Goal: Navigation & Orientation: Find specific page/section

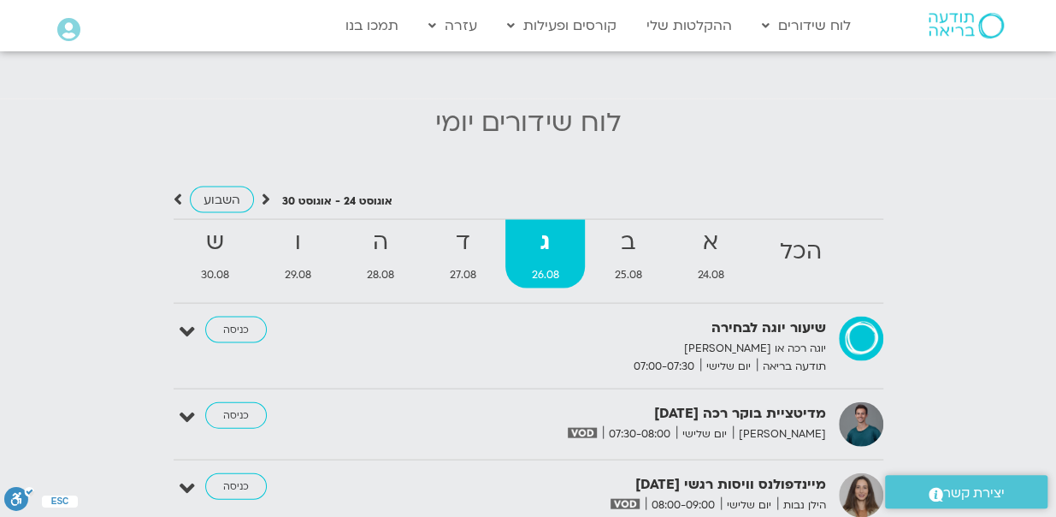
scroll to position [1596, 0]
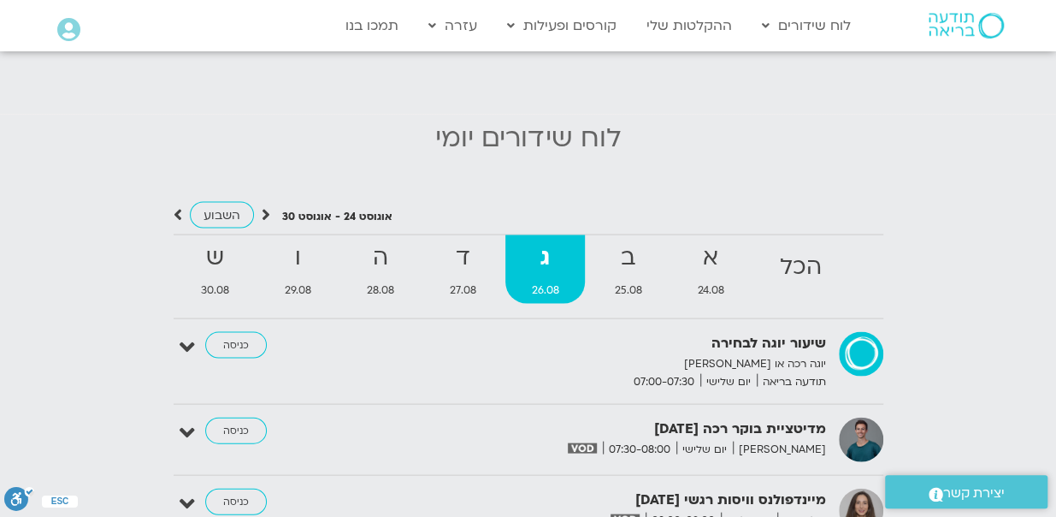
click at [561, 261] on strong "ג" at bounding box center [546, 258] width 80 height 38
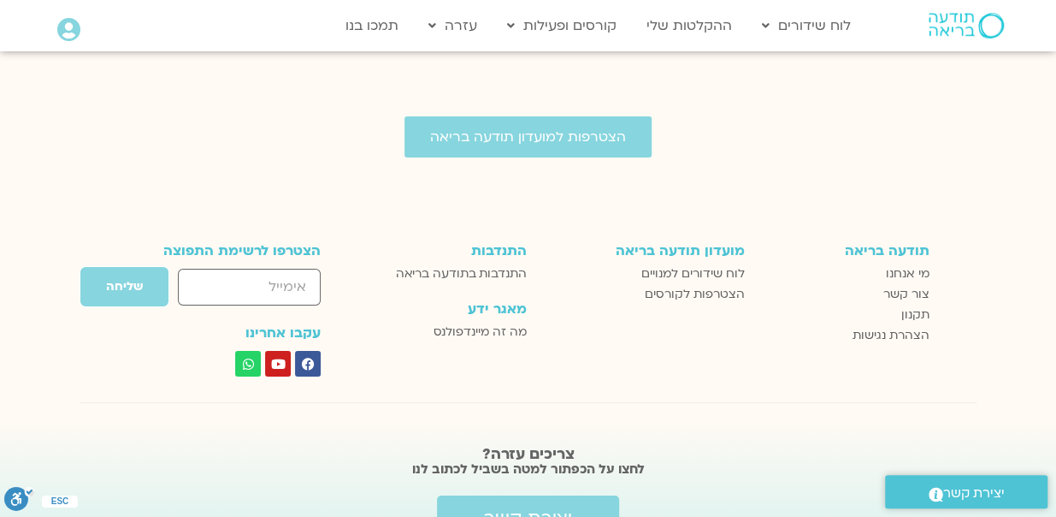
scroll to position [2705, 0]
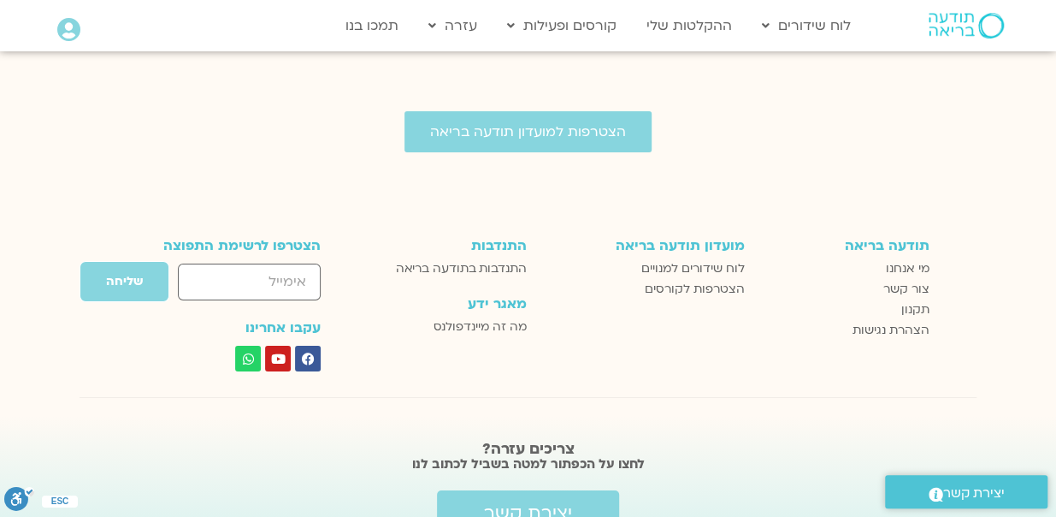
click at [983, 136] on div "הצטרפות למועדון תודעה בריאה" at bounding box center [528, 131] width 1056 height 41
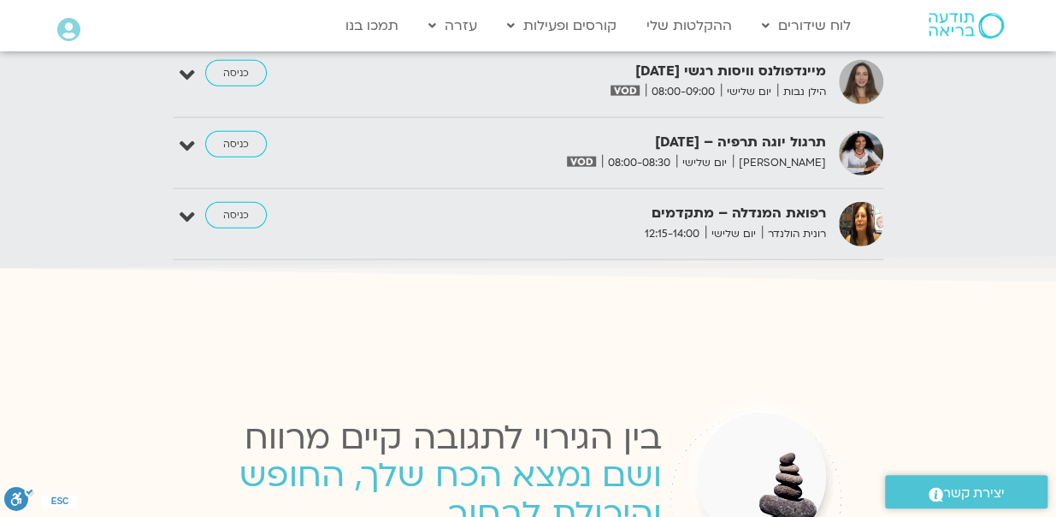
scroll to position [2021, 0]
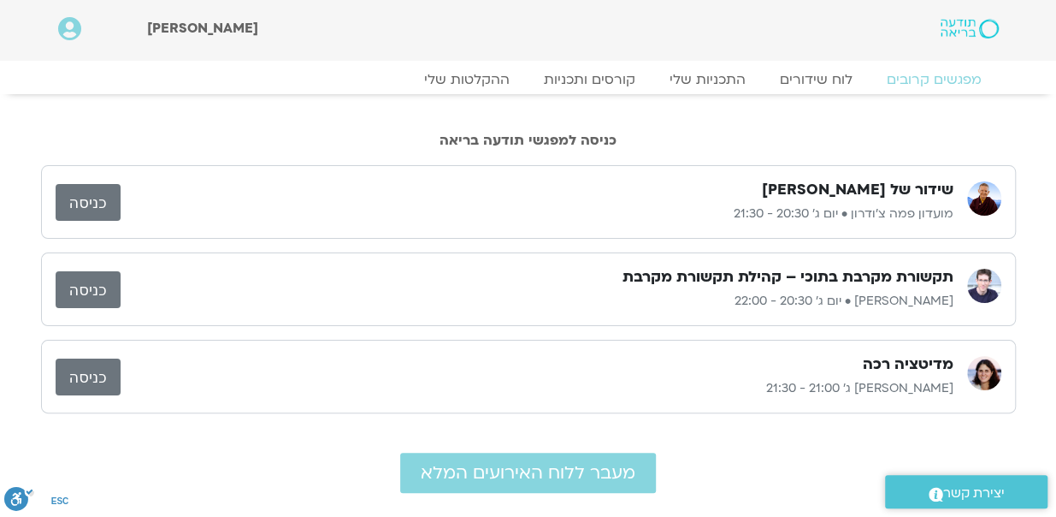
click at [103, 283] on link "כניסה" at bounding box center [88, 289] width 65 height 37
